Goal: Information Seeking & Learning: Learn about a topic

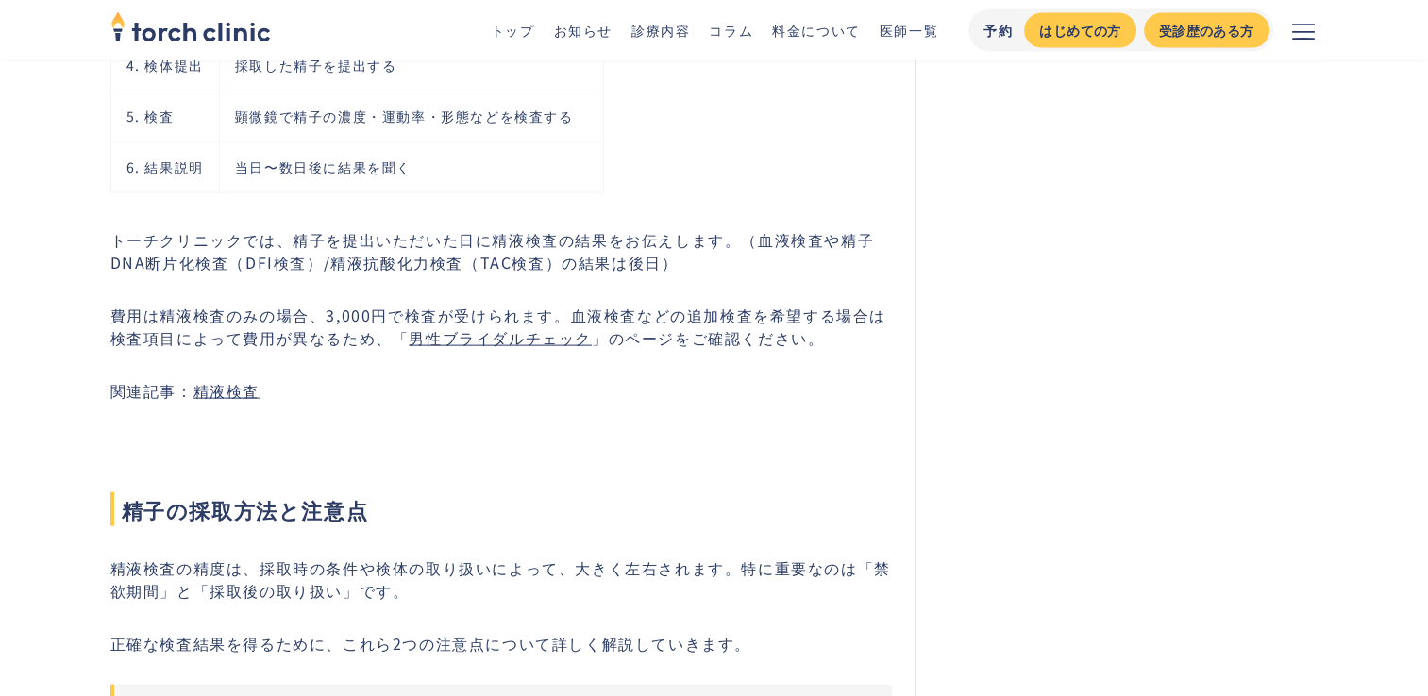
scroll to position [3963, 0]
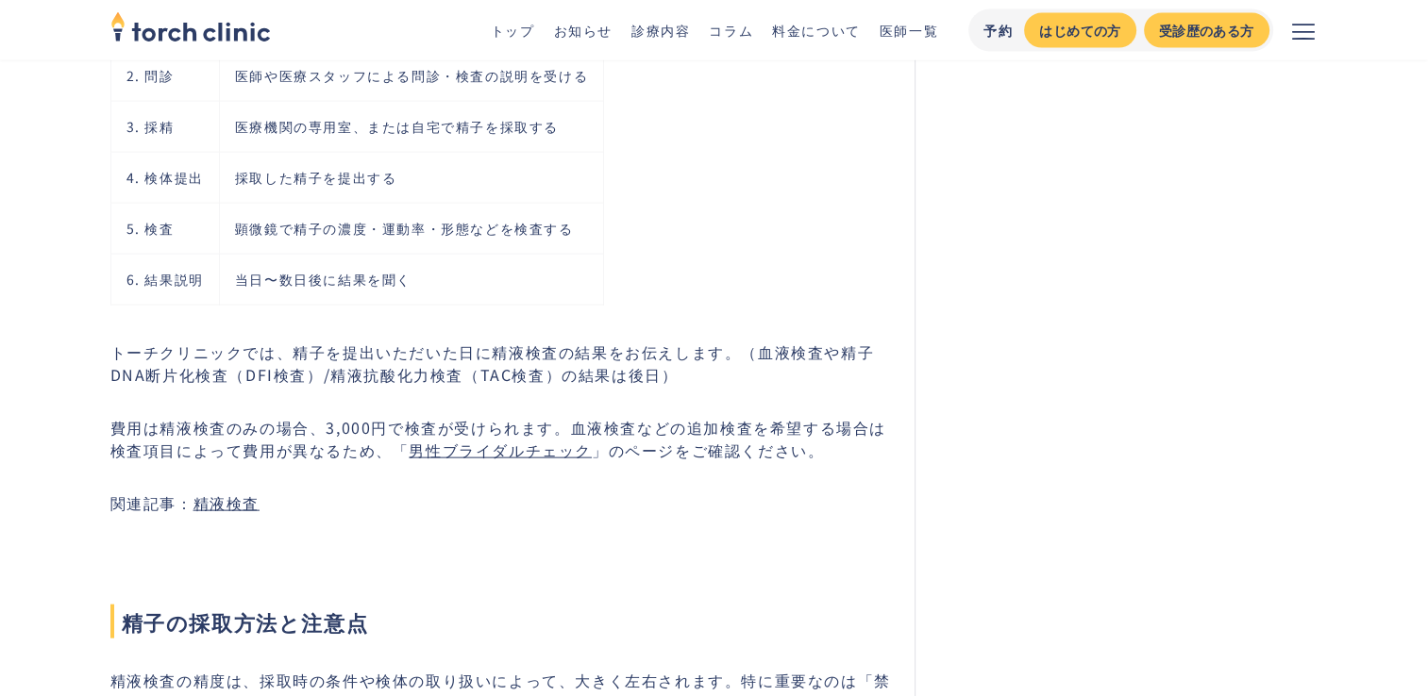
click at [540, 456] on link "男性ブライダルチェック" at bounding box center [500, 450] width 183 height 23
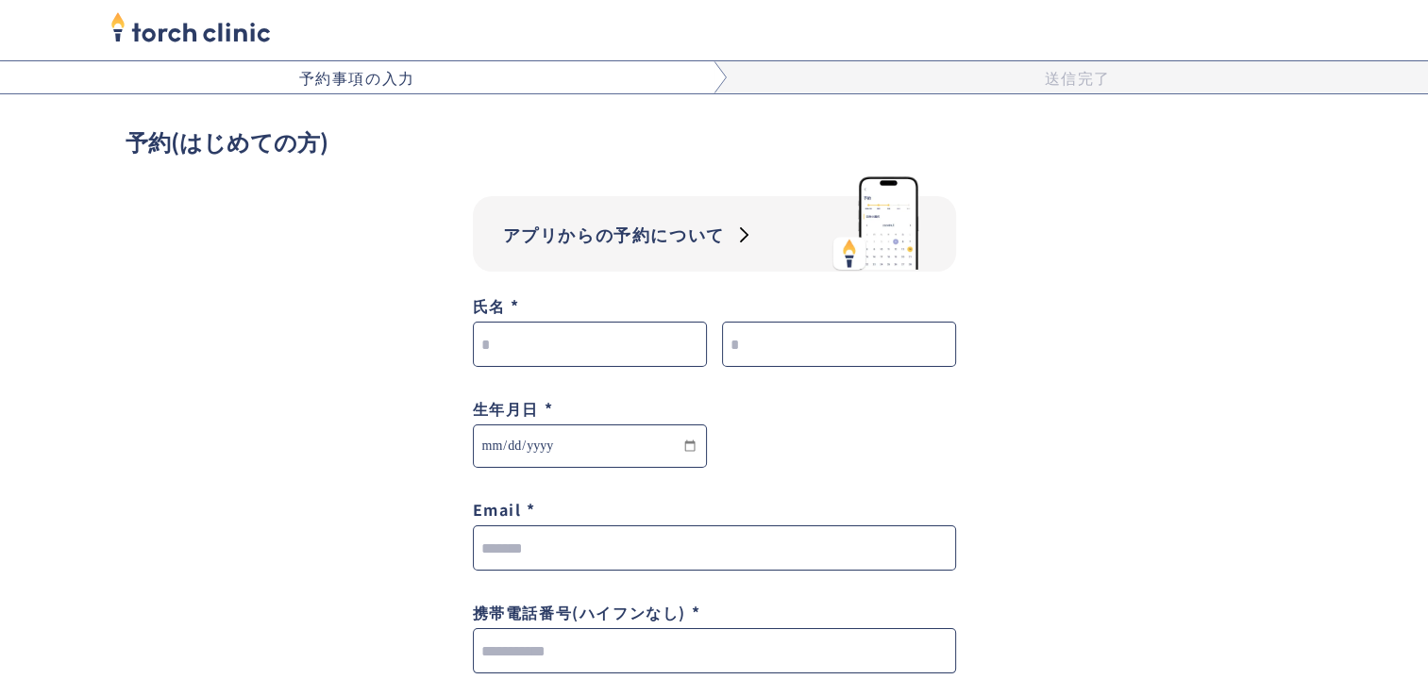
click at [226, 30] on img "home" at bounding box center [190, 27] width 160 height 42
click at [248, 75] on div "予約事項の入力" at bounding box center [357, 77] width 714 height 32
click at [239, 44] on img "home" at bounding box center [190, 27] width 160 height 42
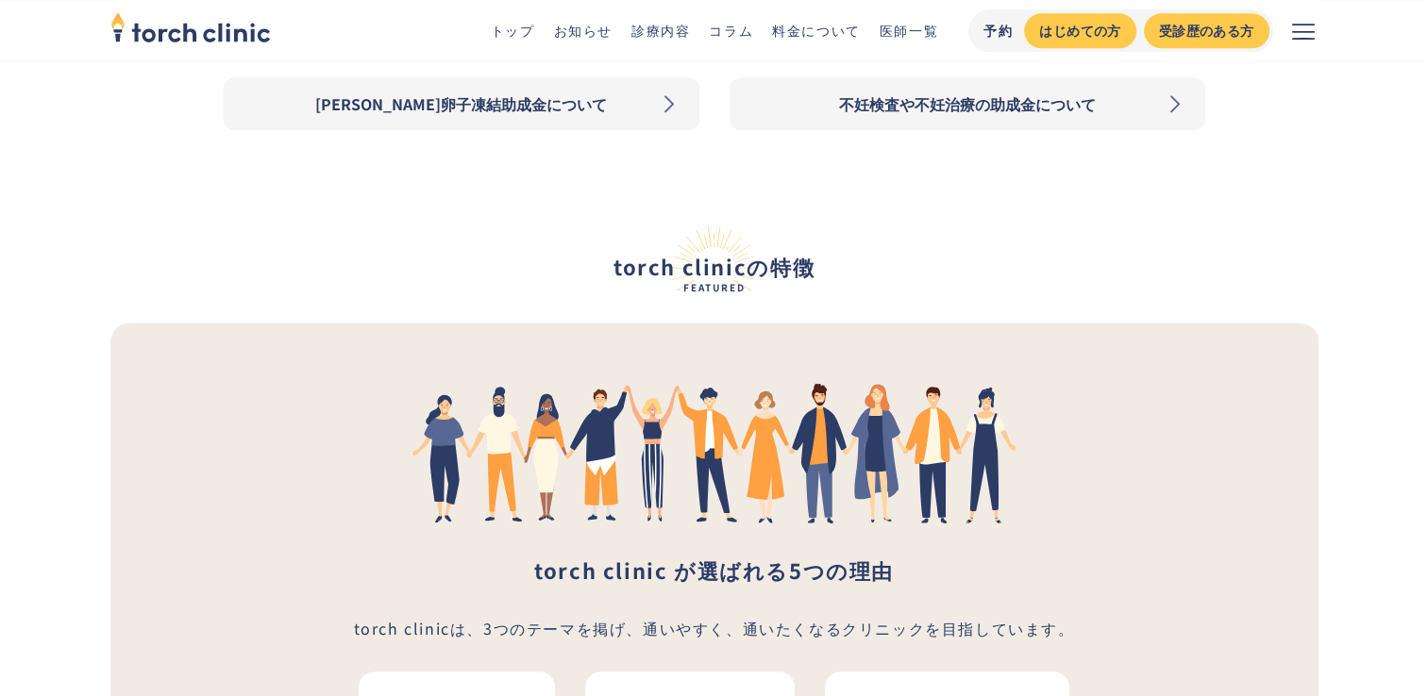
scroll to position [2547, 0]
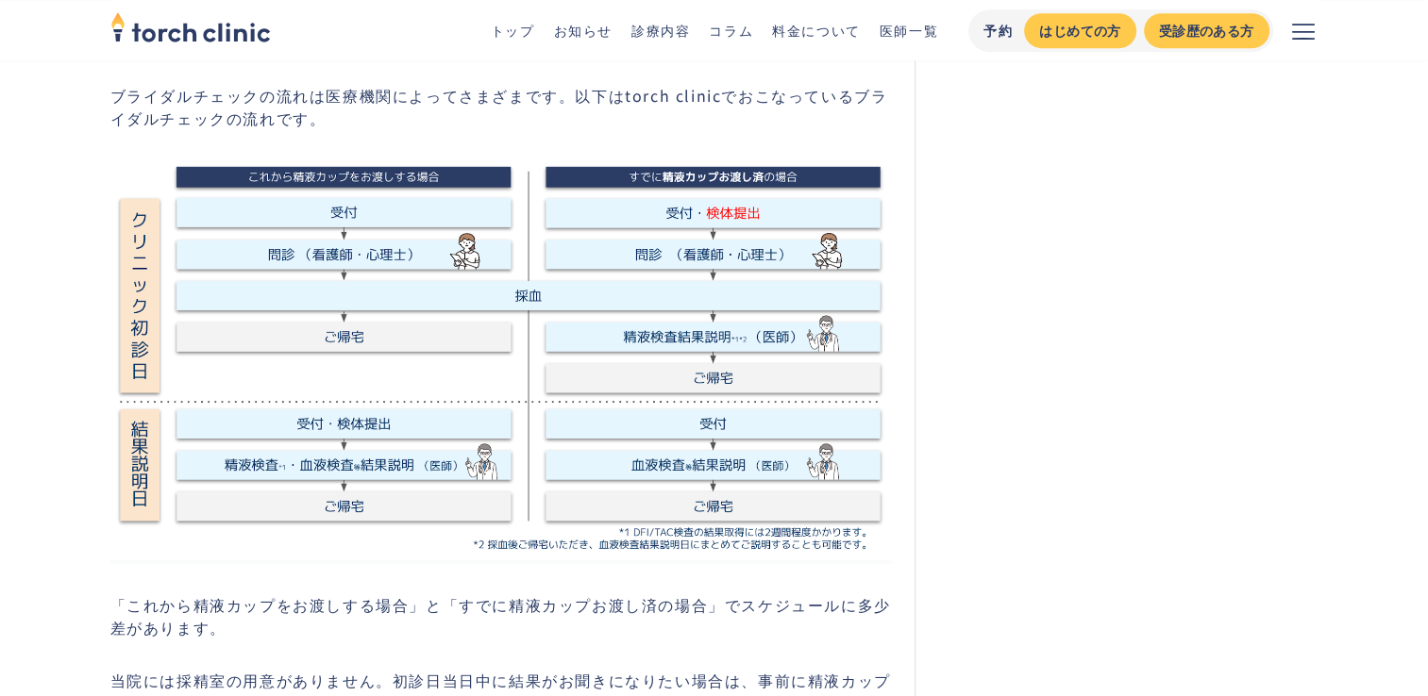
scroll to position [1321, 0]
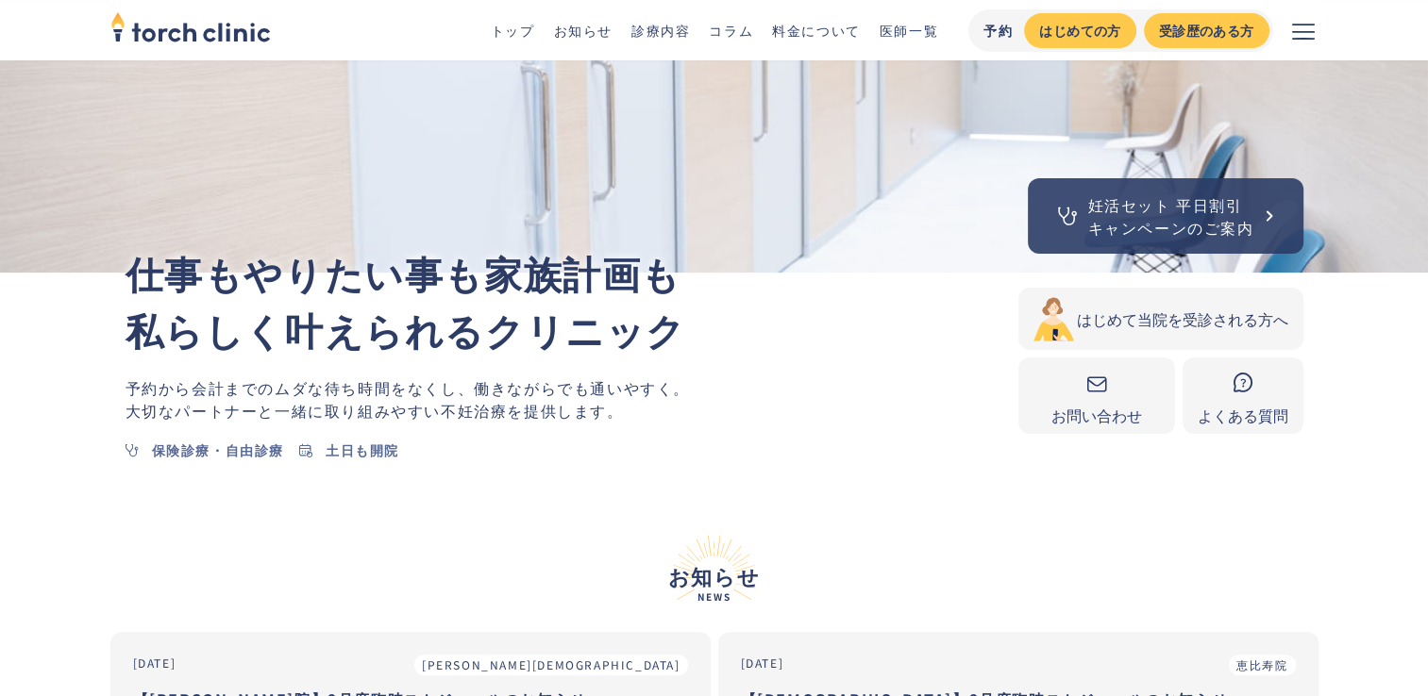
scroll to position [660, 0]
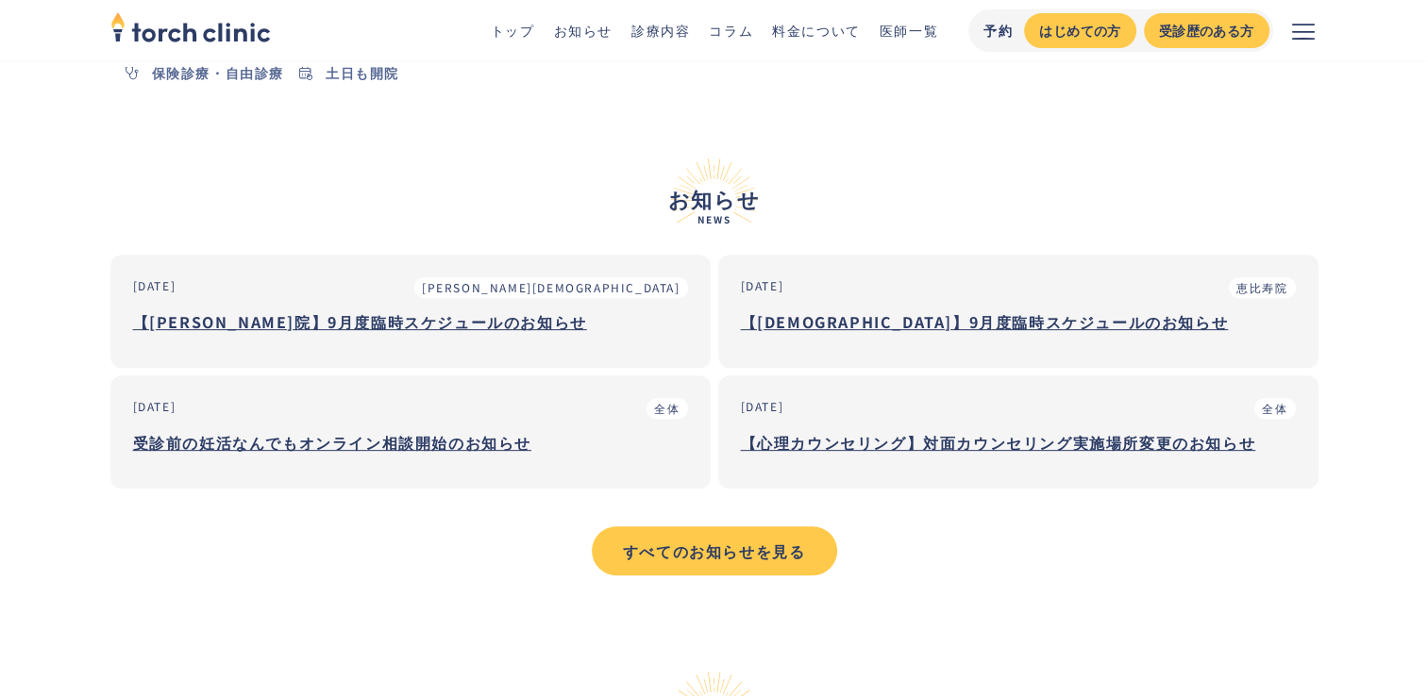
click at [810, 40] on li "料金について" at bounding box center [816, 31] width 89 height 20
click at [815, 34] on link "料金について" at bounding box center [816, 30] width 89 height 19
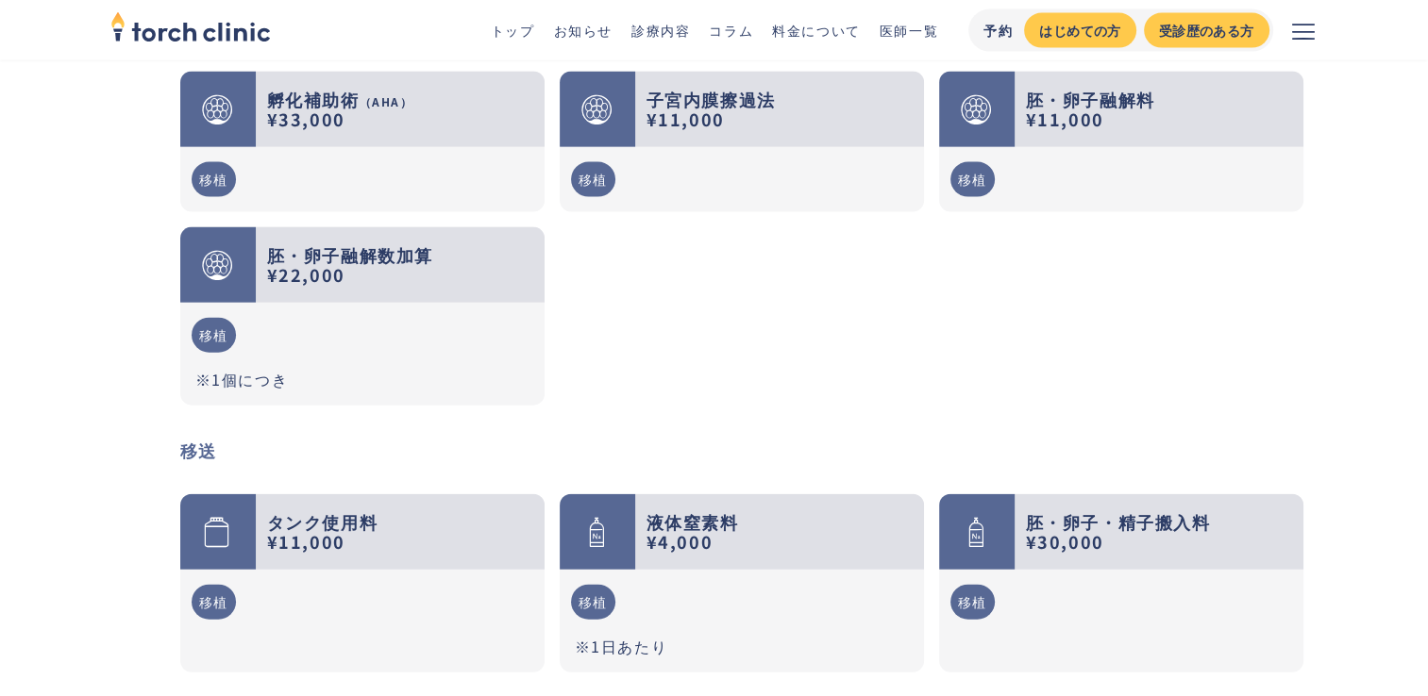
scroll to position [4718, 0]
